Goal: Information Seeking & Learning: Find specific fact

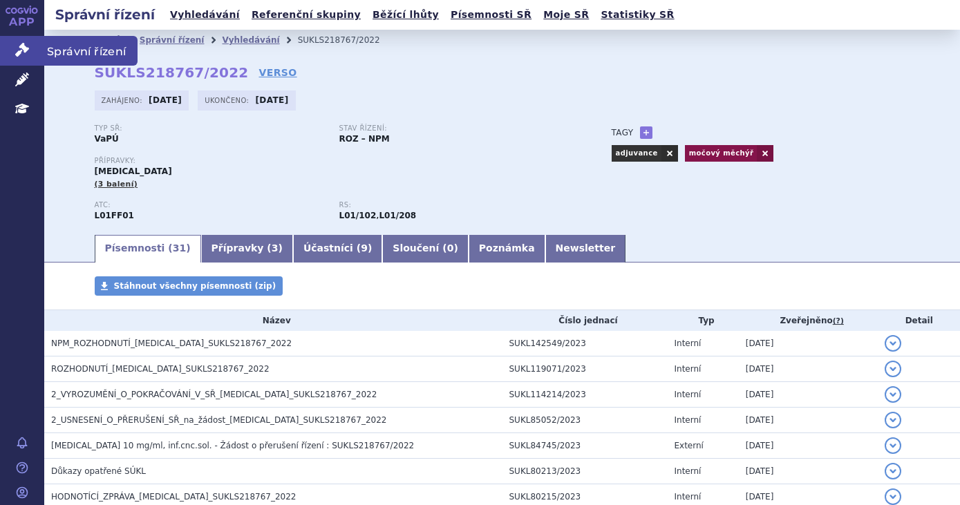
drag, startPoint x: 0, startPoint y: 0, endPoint x: 30, endPoint y: 56, distance: 63.4
click at [25, 57] on link "Správní řízení" at bounding box center [22, 50] width 44 height 29
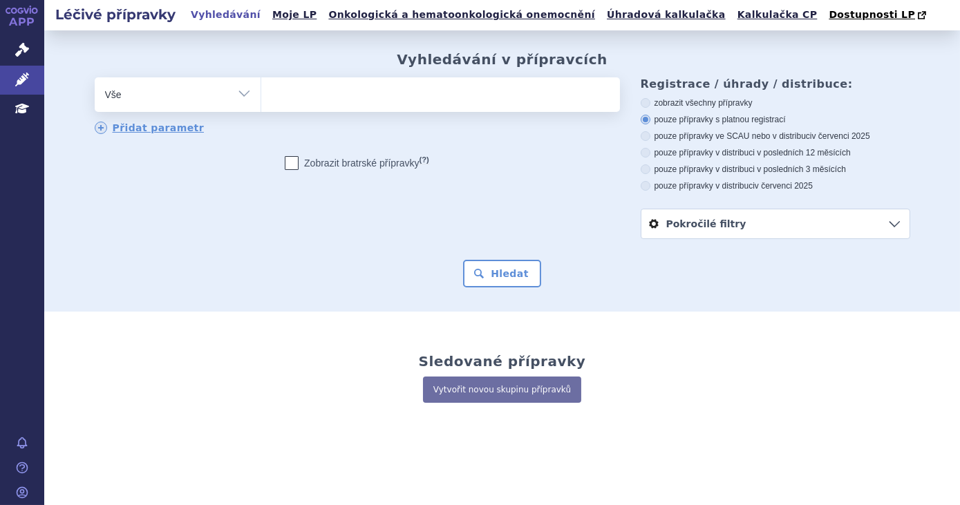
drag, startPoint x: 0, startPoint y: 0, endPoint x: 476, endPoint y: 91, distance: 484.3
click at [476, 91] on ul at bounding box center [440, 91] width 359 height 29
click at [261, 91] on select at bounding box center [261, 94] width 1 height 35
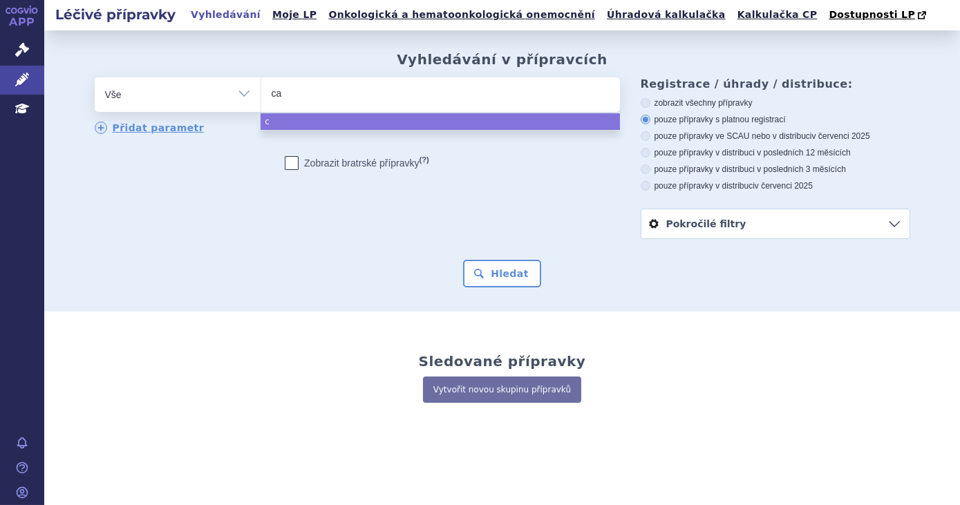
type input "cal"
type input "calqu"
type input "calquen"
type input "calquence"
select select "calquence"
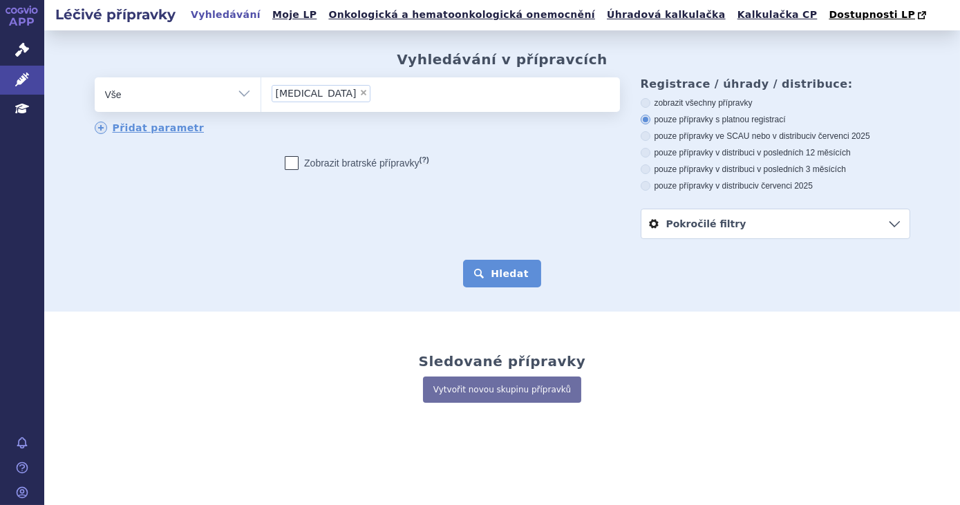
click at [498, 277] on button "Hledat" at bounding box center [502, 274] width 78 height 28
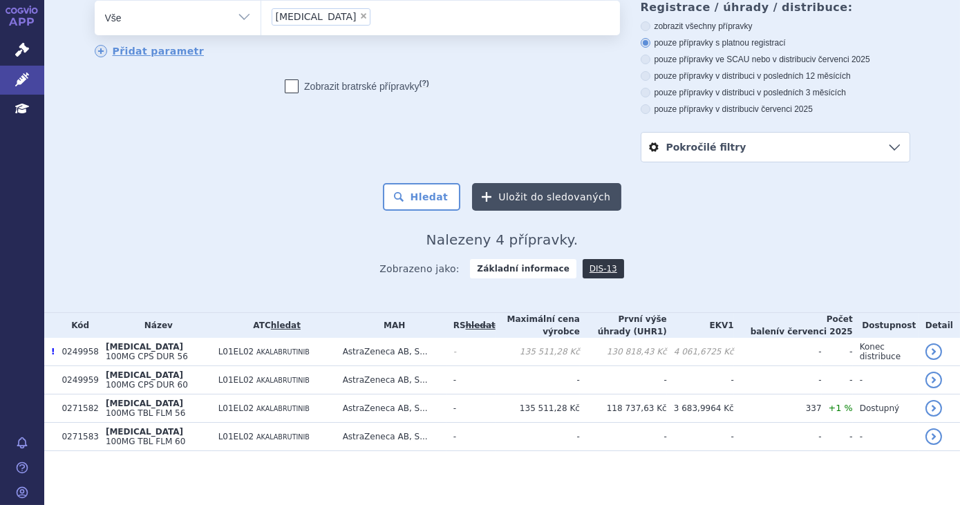
scroll to position [78, 0]
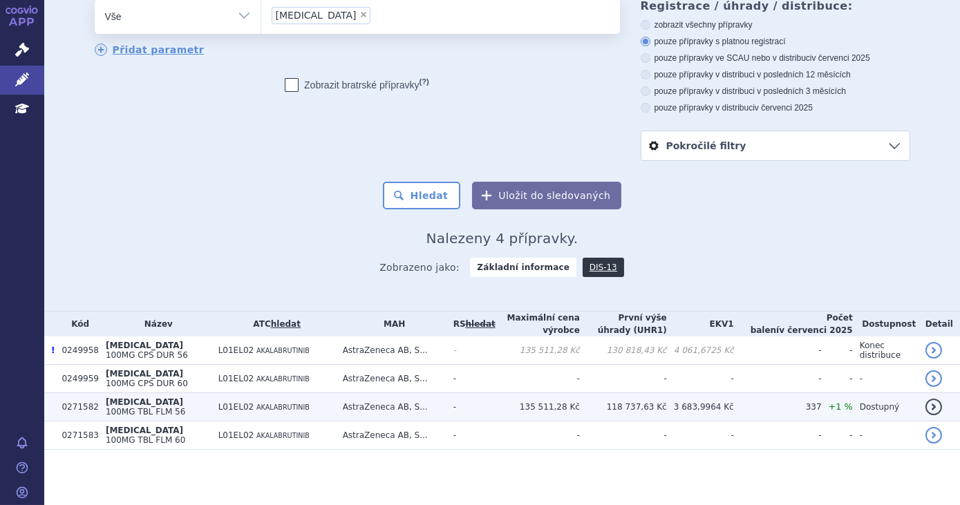
click at [472, 411] on td "-" at bounding box center [471, 407] width 49 height 28
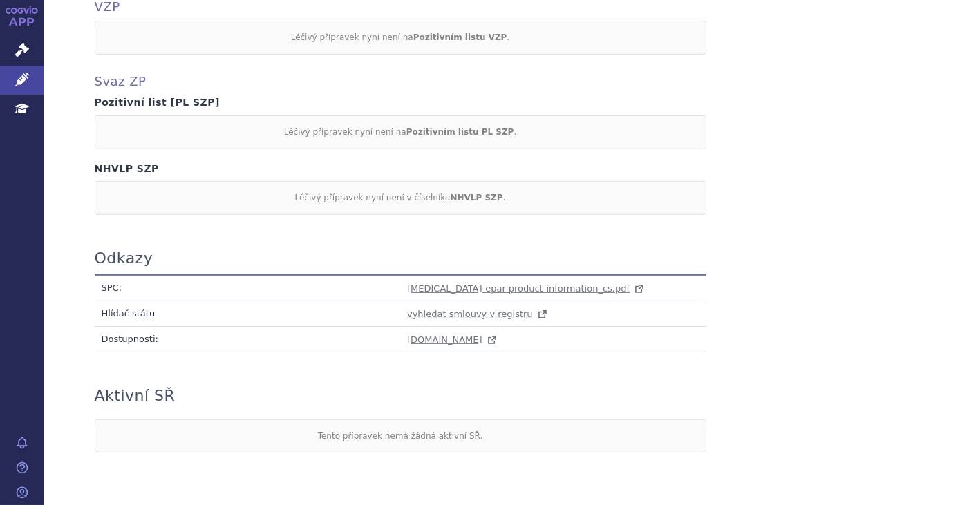
scroll to position [1180, 0]
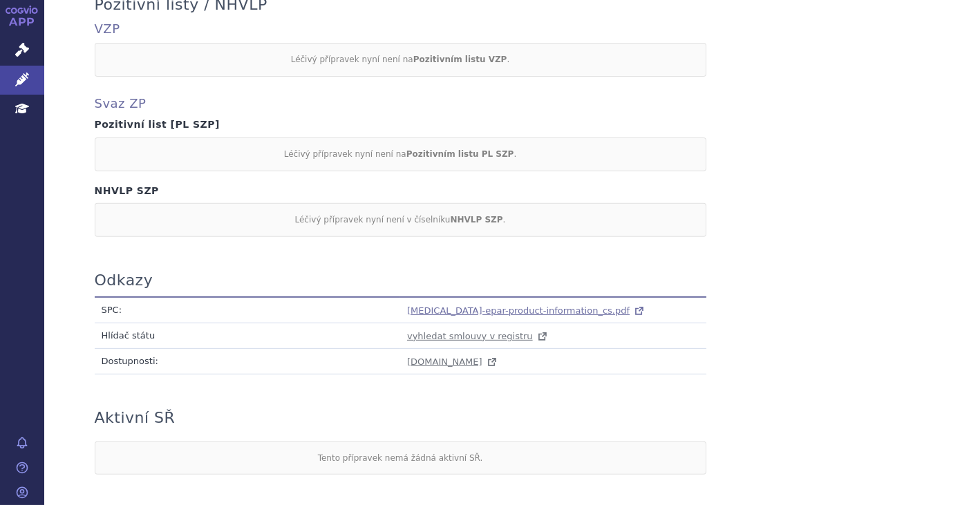
click at [454, 306] on span "calquence-epar-product-information_cs.pdf" at bounding box center [518, 311] width 223 height 10
